Goal: Task Accomplishment & Management: Manage account settings

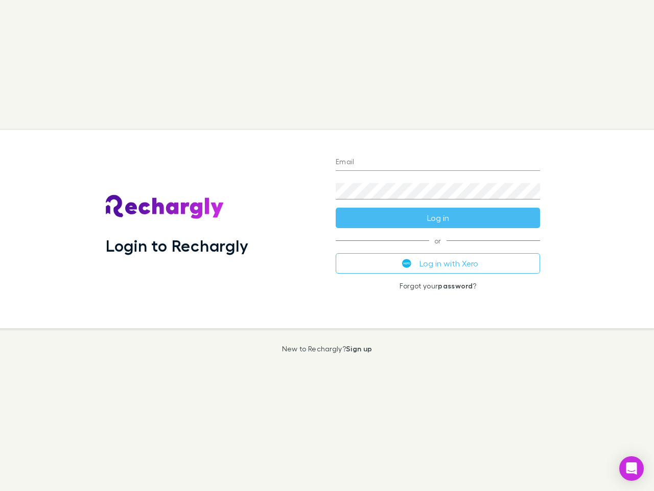
click at [327, 245] on div "Login to Rechargly" at bounding box center [213, 229] width 230 height 198
click at [438, 163] on input "Email" at bounding box center [438, 162] width 204 height 16
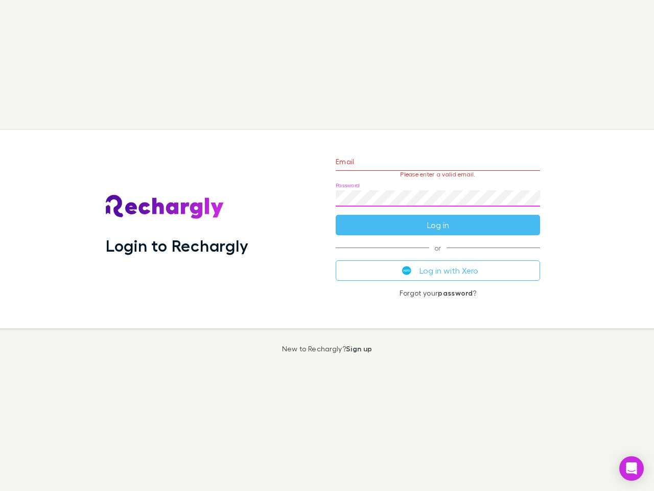
click at [438, 218] on form "Email Please enter a valid email. Password Log in" at bounding box center [438, 190] width 204 height 89
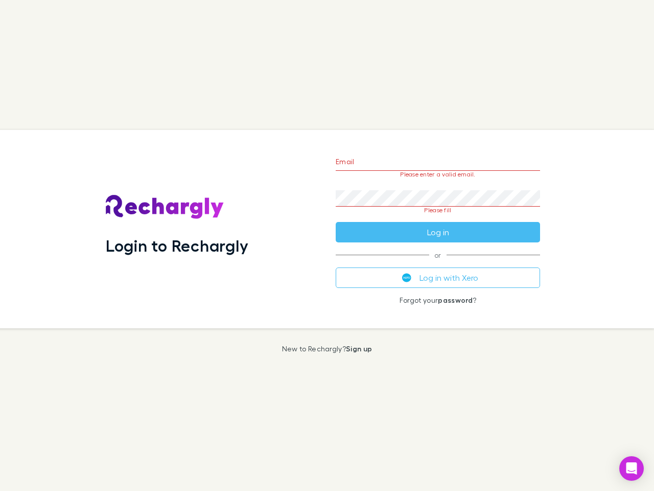
click at [438, 263] on div "Email Please enter a valid email. Password Please fill Log in or Log in with Xe…" at bounding box center [438, 229] width 221 height 198
click at [632, 468] on icon "Open Intercom Messenger" at bounding box center [632, 468] width 11 height 12
